Goal: Task Accomplishment & Management: Use online tool/utility

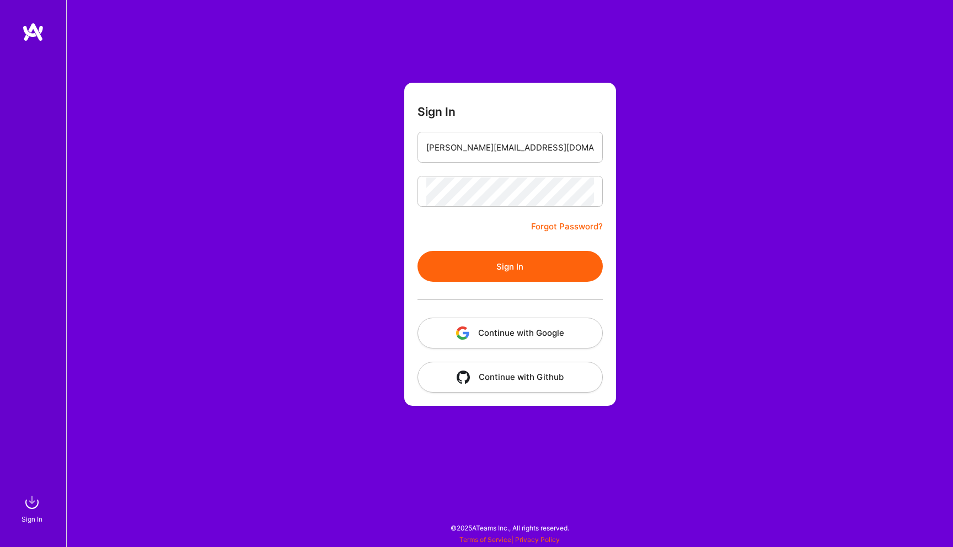
click at [503, 265] on button "Sign In" at bounding box center [509, 266] width 185 height 31
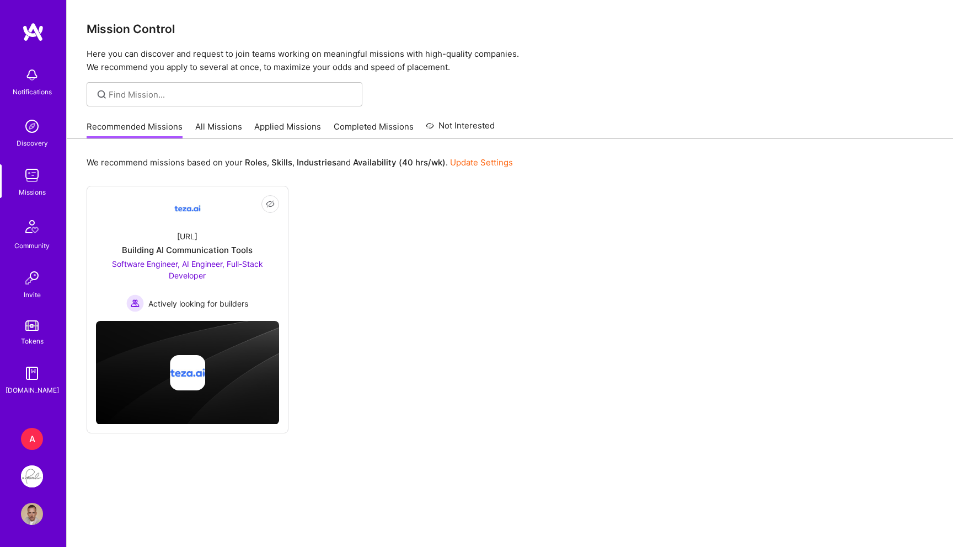
click at [228, 120] on div "Recommended Missions All Missions Applied Missions Completed Missions Not Inter…" at bounding box center [291, 127] width 408 height 24
click at [218, 127] on link "All Missions" at bounding box center [218, 130] width 47 height 18
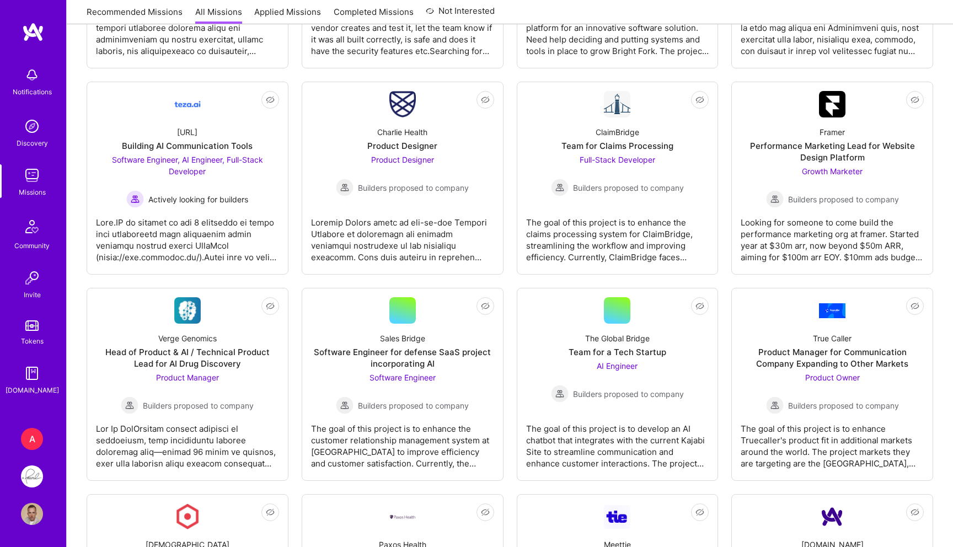
scroll to position [1374, 0]
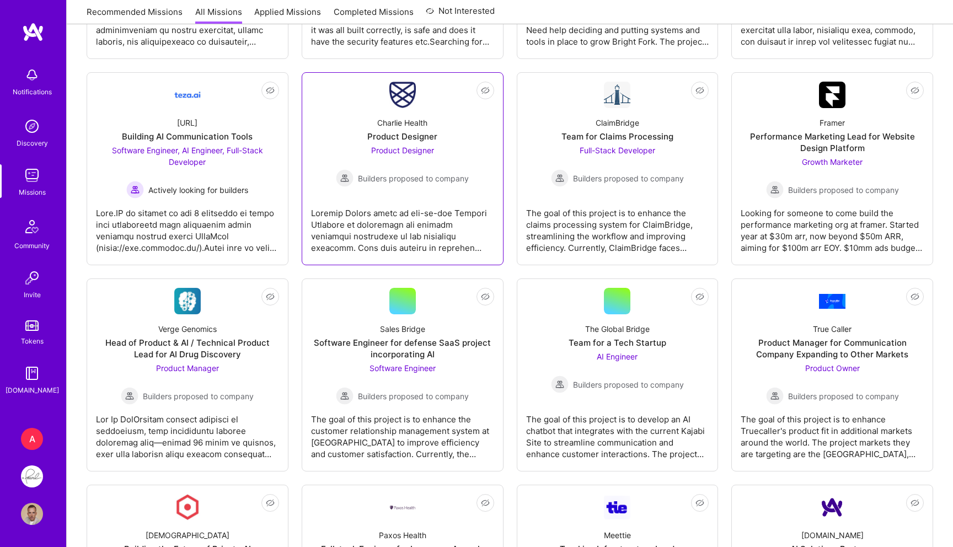
click at [387, 217] on div at bounding box center [402, 226] width 183 height 55
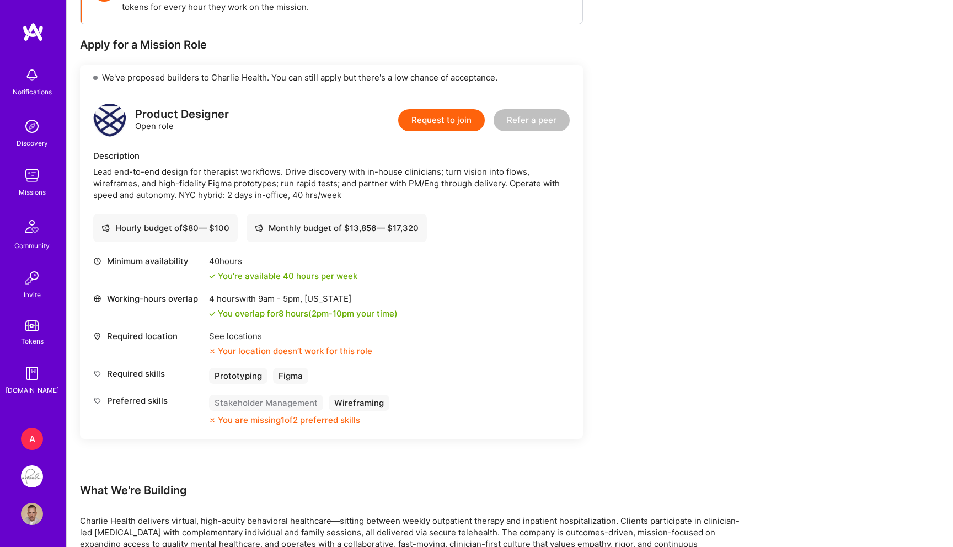
scroll to position [199, 0]
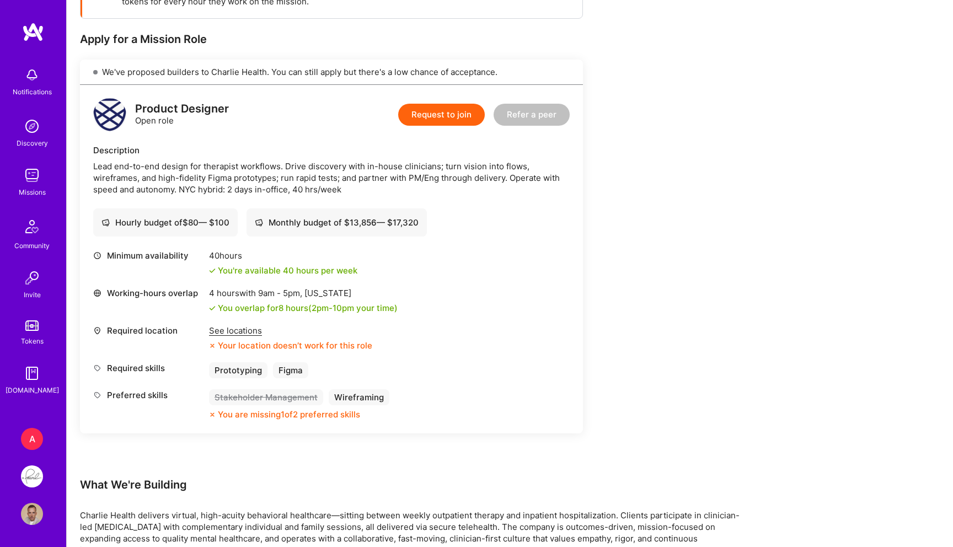
click at [214, 333] on div "See locations" at bounding box center [290, 331] width 163 height 12
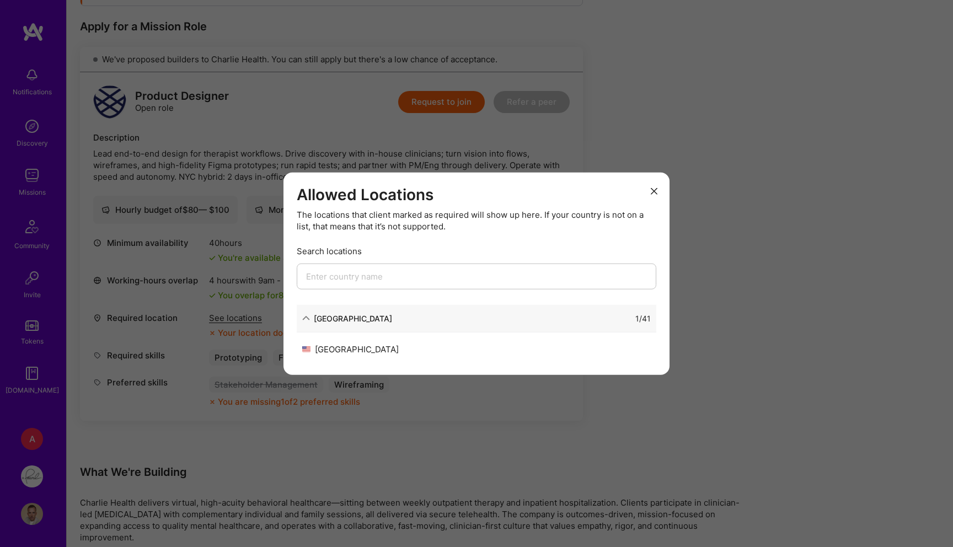
scroll to position [213, 0]
click at [902, 204] on div "Allowed Locations The locations that client marked as required will show up her…" at bounding box center [476, 273] width 953 height 547
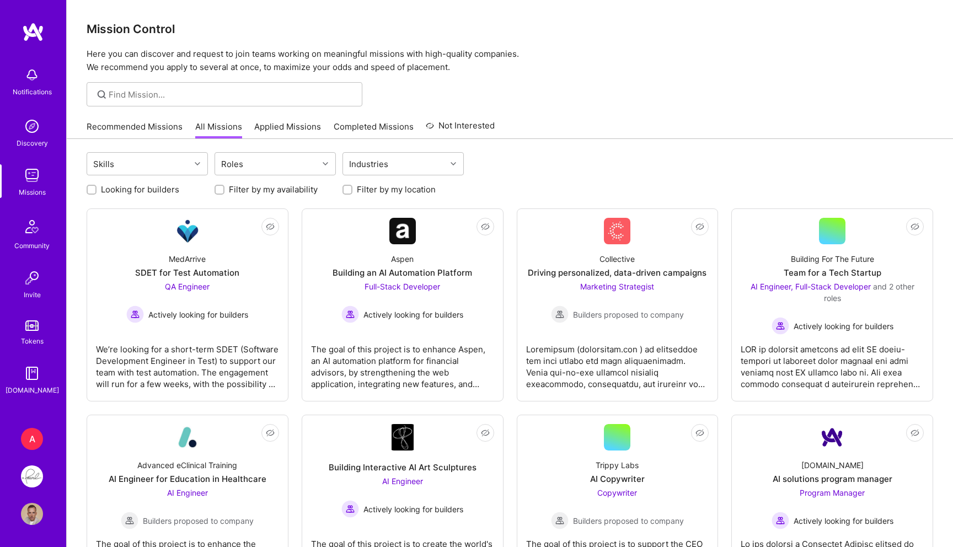
click at [26, 480] on img at bounding box center [32, 476] width 22 height 22
